Goal: Task Accomplishment & Management: Manage account settings

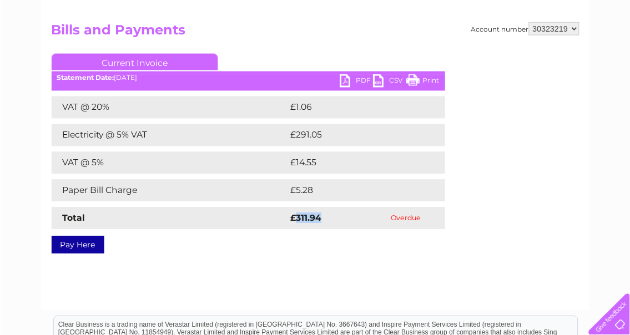
scroll to position [111, 0]
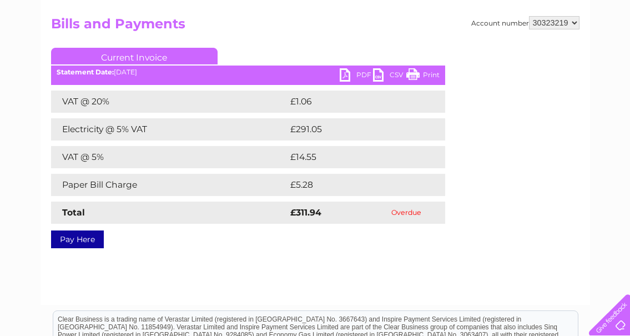
click at [341, 244] on div "Pay Here" at bounding box center [248, 234] width 394 height 20
click at [540, 24] on select "30323219" at bounding box center [554, 22] width 50 height 13
click at [511, 30] on h2 "Bills and Payments" at bounding box center [315, 26] width 528 height 21
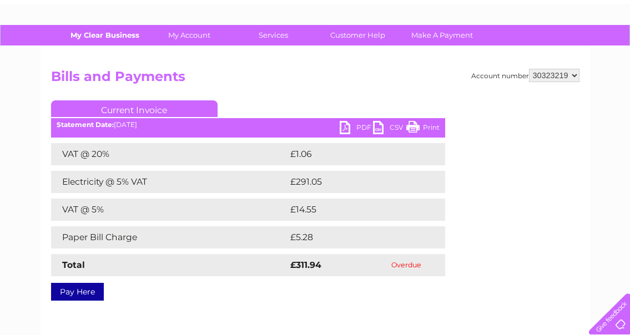
scroll to position [0, 0]
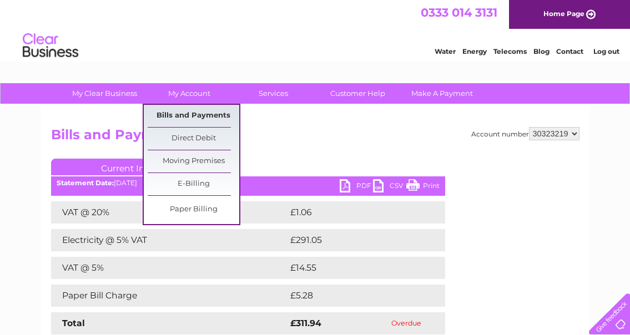
click at [172, 115] on link "Bills and Payments" at bounding box center [194, 116] width 92 height 22
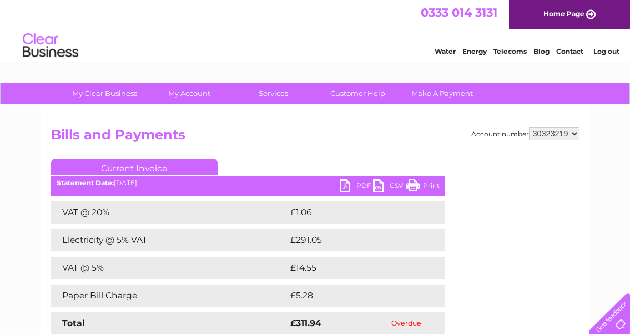
scroll to position [36, 0]
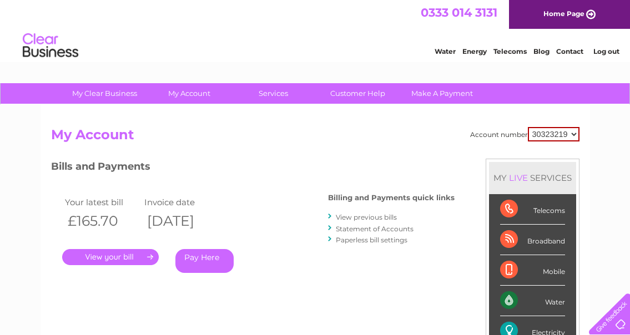
click at [104, 253] on link "." at bounding box center [110, 257] width 97 height 16
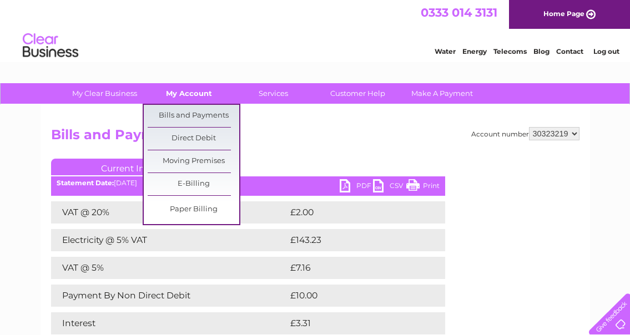
click at [183, 98] on link "My Account" at bounding box center [189, 93] width 92 height 21
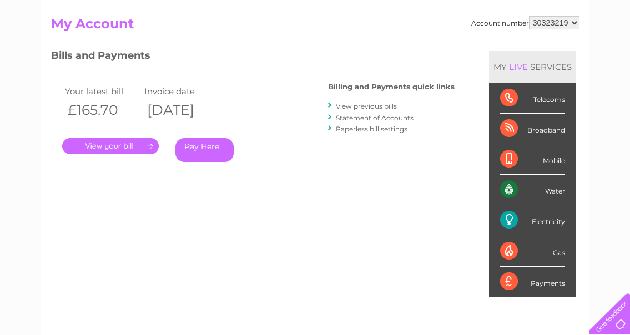
scroll to position [55, 0]
